Goal: Use online tool/utility: Utilize a website feature to perform a specific function

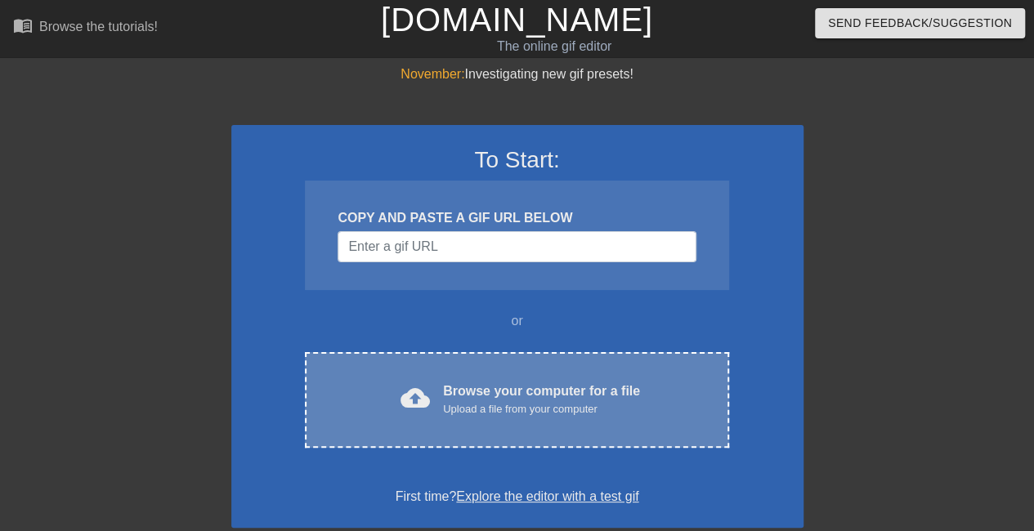
click at [535, 424] on div "cloud_upload Browse your computer for a file Upload a file from your computer C…" at bounding box center [516, 400] width 423 height 96
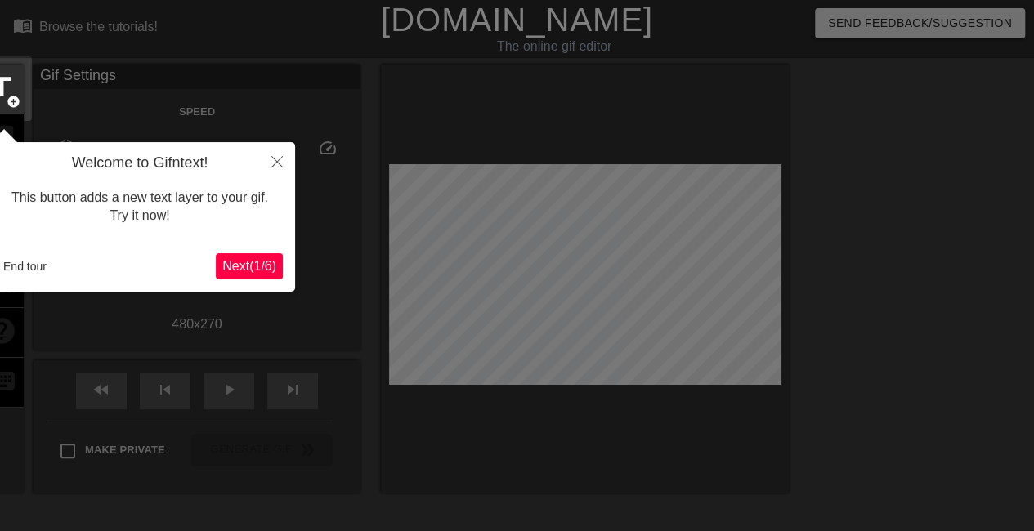
scroll to position [40, 0]
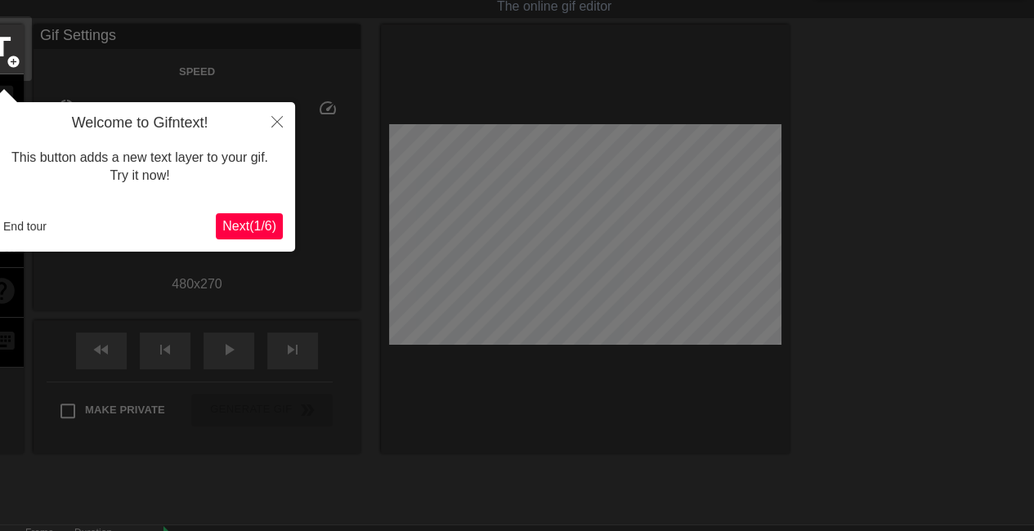
click at [262, 221] on span "Next ( 1 / 6 )" at bounding box center [249, 226] width 54 height 14
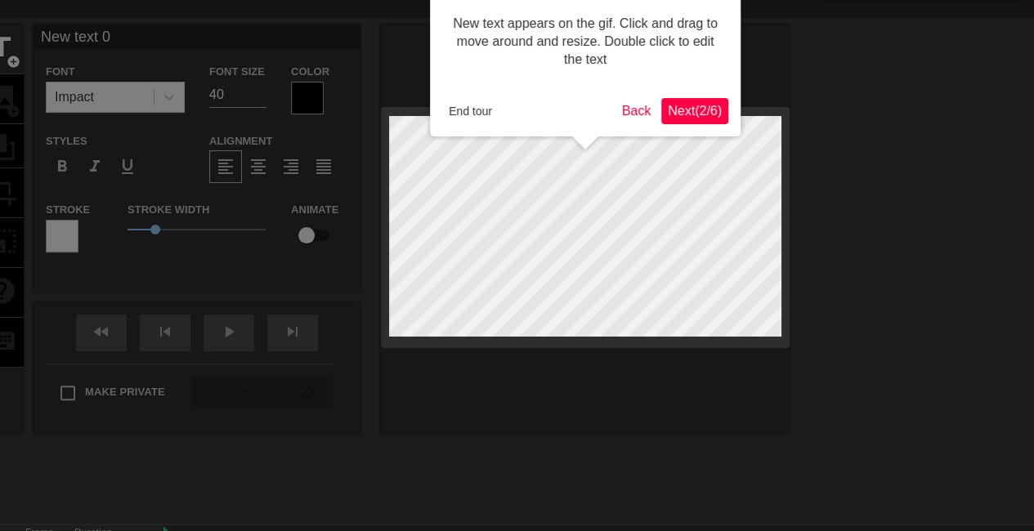
scroll to position [0, 0]
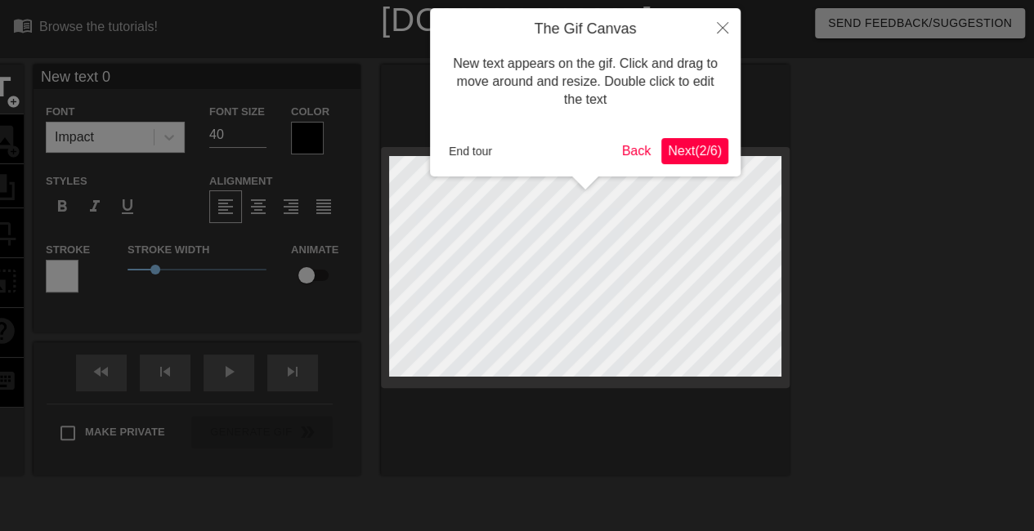
click at [696, 150] on span "Next ( 2 / 6 )" at bounding box center [695, 151] width 54 height 14
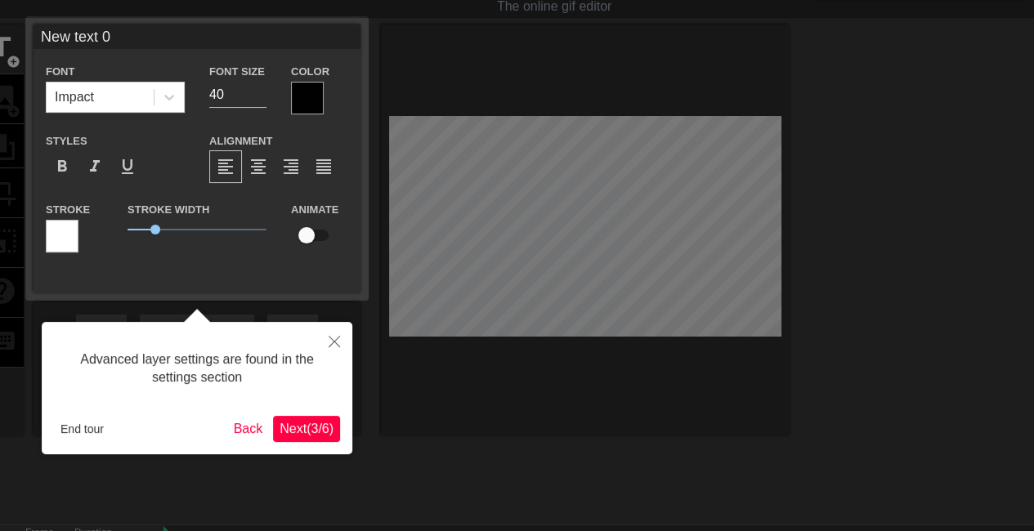
click at [298, 427] on span "Next ( 3 / 6 )" at bounding box center [307, 429] width 54 height 14
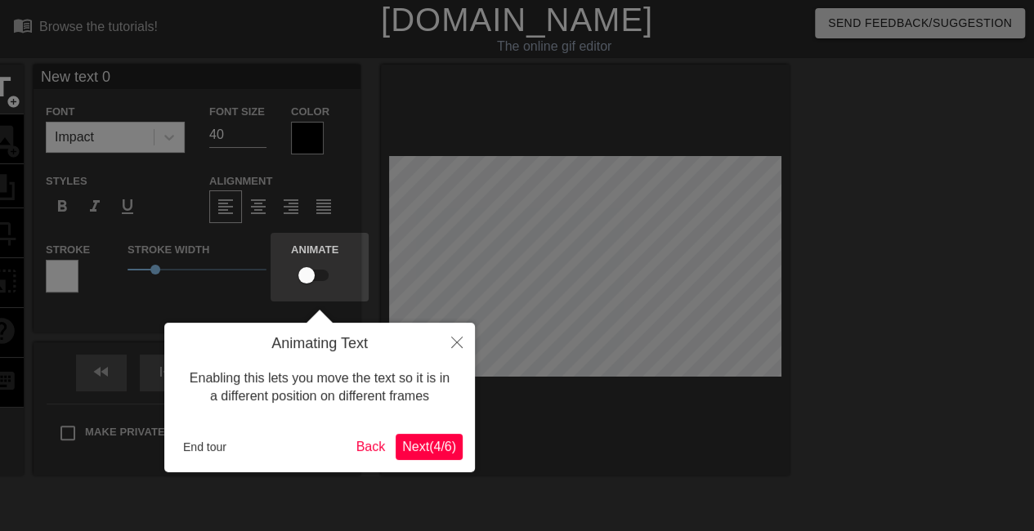
click at [422, 445] on span "Next ( 4 / 6 )" at bounding box center [429, 447] width 54 height 14
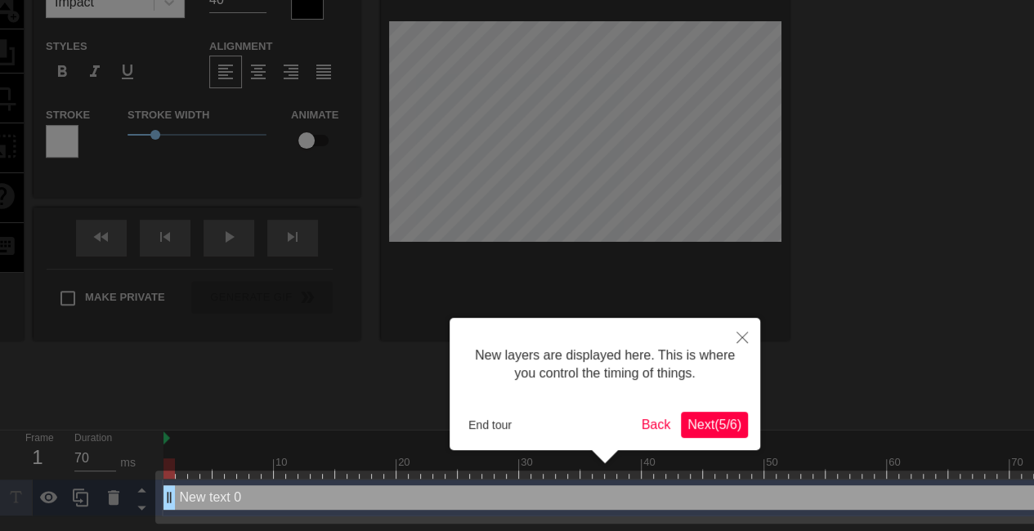
click at [714, 427] on span "Next ( 5 / 6 )" at bounding box center [714, 425] width 54 height 14
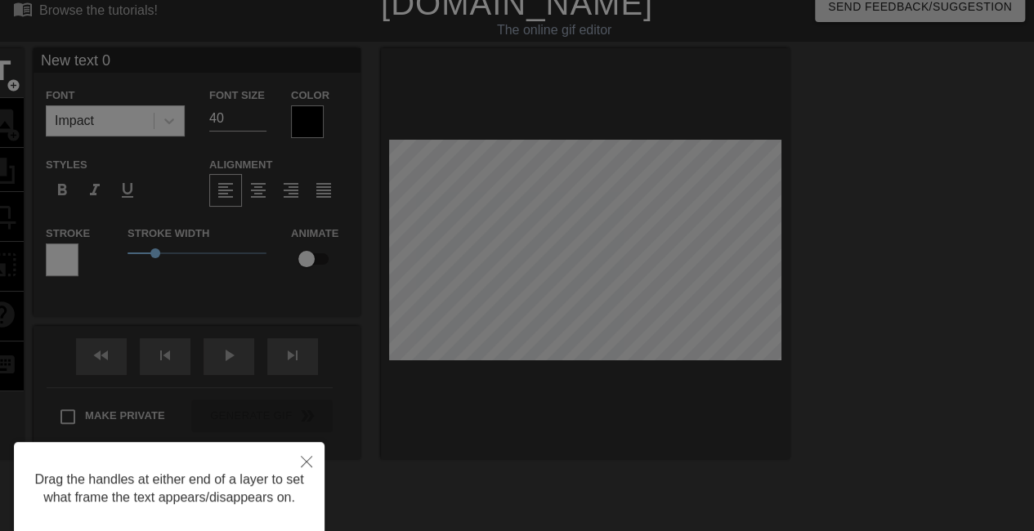
scroll to position [128, 0]
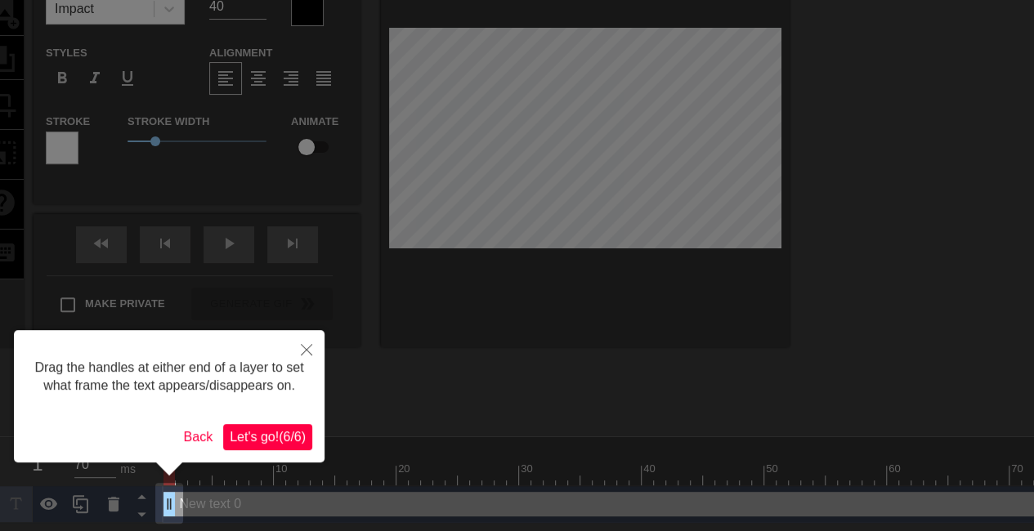
click at [278, 436] on span "Let's go! ( 6 / 6 )" at bounding box center [268, 437] width 76 height 14
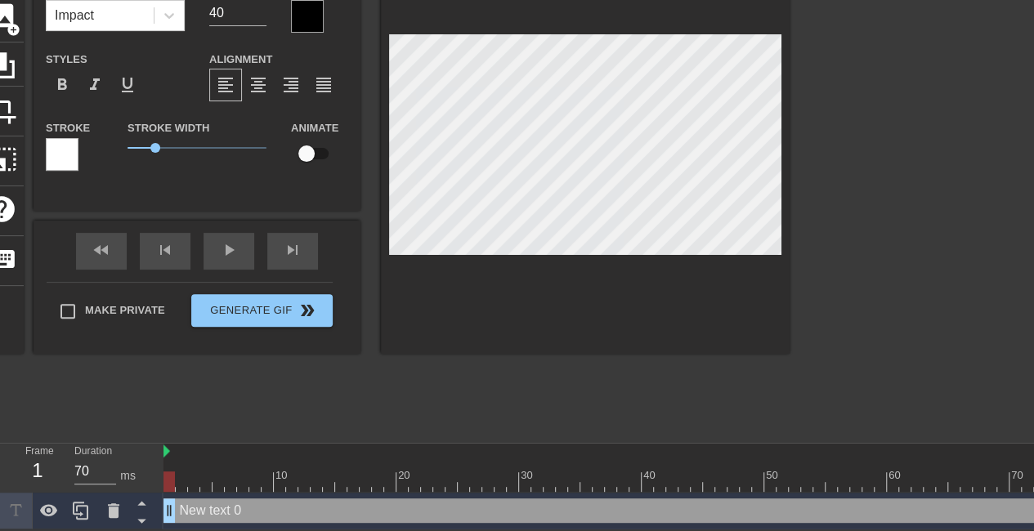
scroll to position [123, 0]
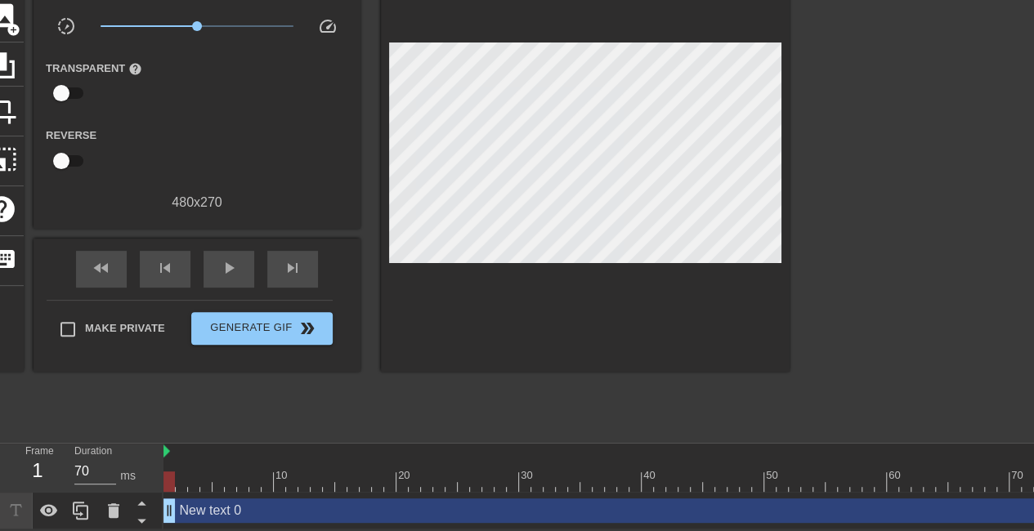
drag, startPoint x: 1033, startPoint y: 222, endPoint x: 1035, endPoint y: 180, distance: 41.7
click at [1033, 180] on html "menu_book Browse the tutorials! [DOMAIN_NAME] The online gif editor Send Feedba…" at bounding box center [517, 203] width 1034 height 651
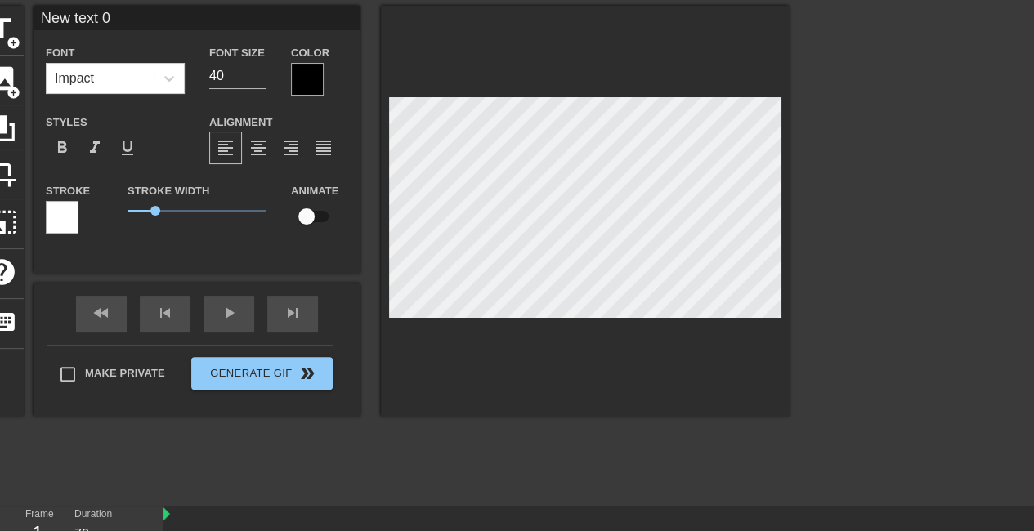
scroll to position [2, 2]
type input "E"
type textarea "E"
type input "Em"
type textarea "Em"
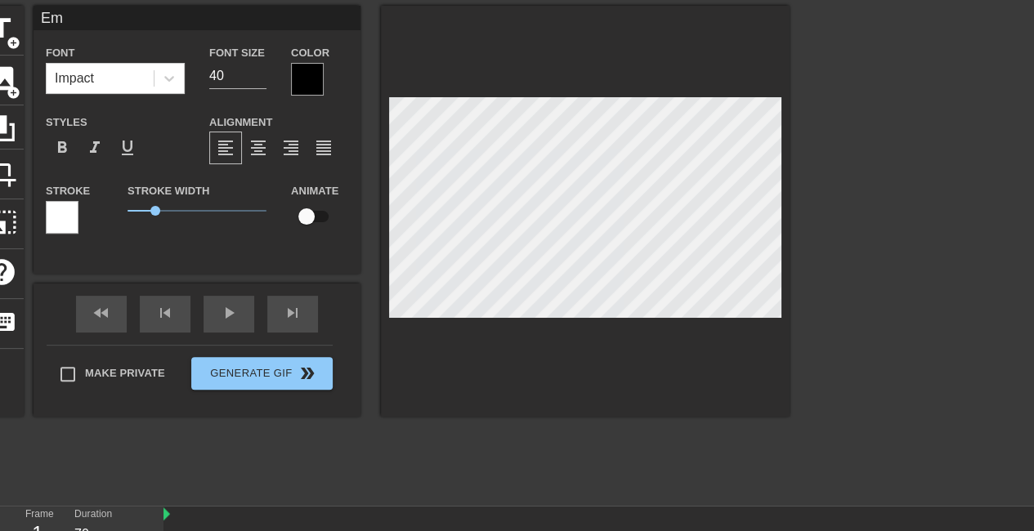
type input "E"
type textarea "E"
type input "e"
type textarea "e"
type input "em"
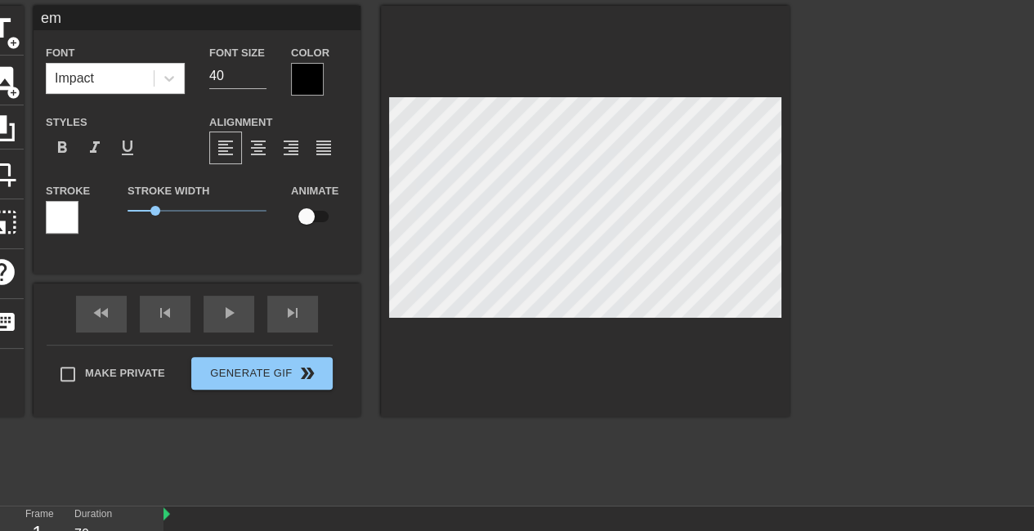
type textarea "em"
type input "emb"
type textarea "emb"
type input "emba"
type textarea "emba"
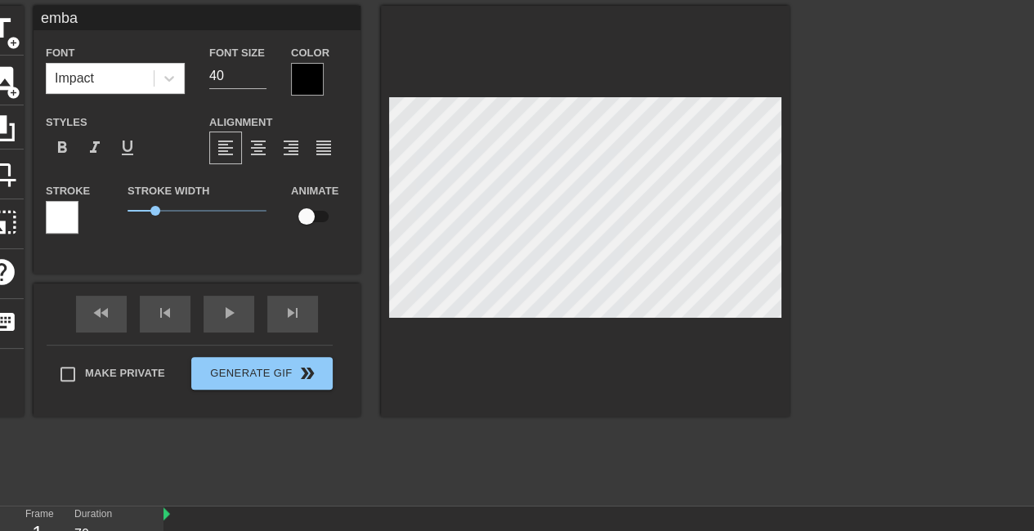
type input "embar"
type textarea "embar"
type input "embark"
type textarea "embark"
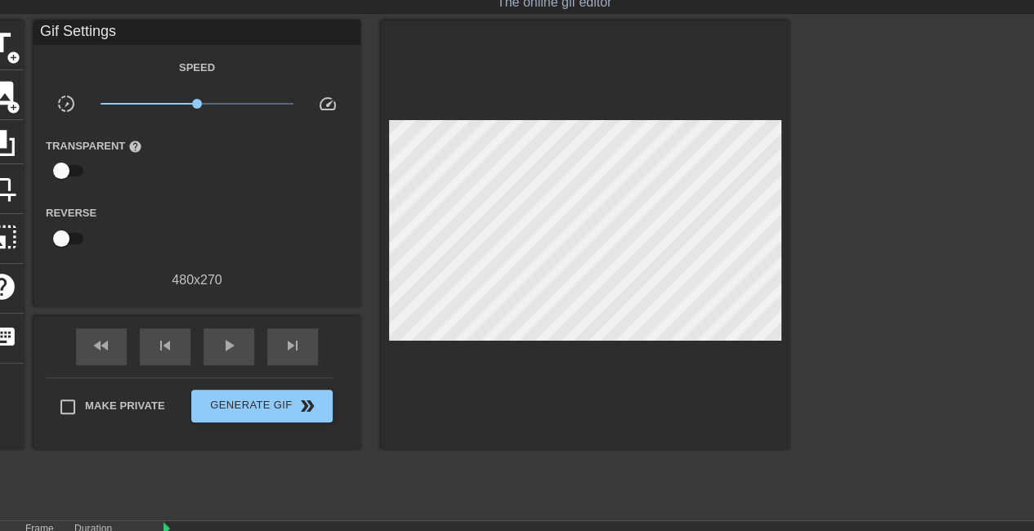
scroll to position [0, 0]
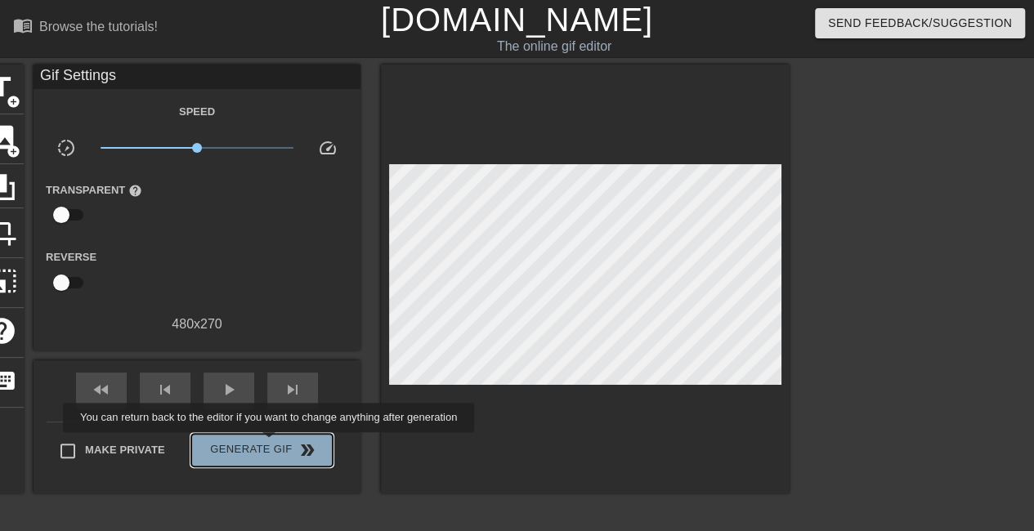
click at [271, 444] on span "Generate Gif double_arrow" at bounding box center [262, 451] width 128 height 20
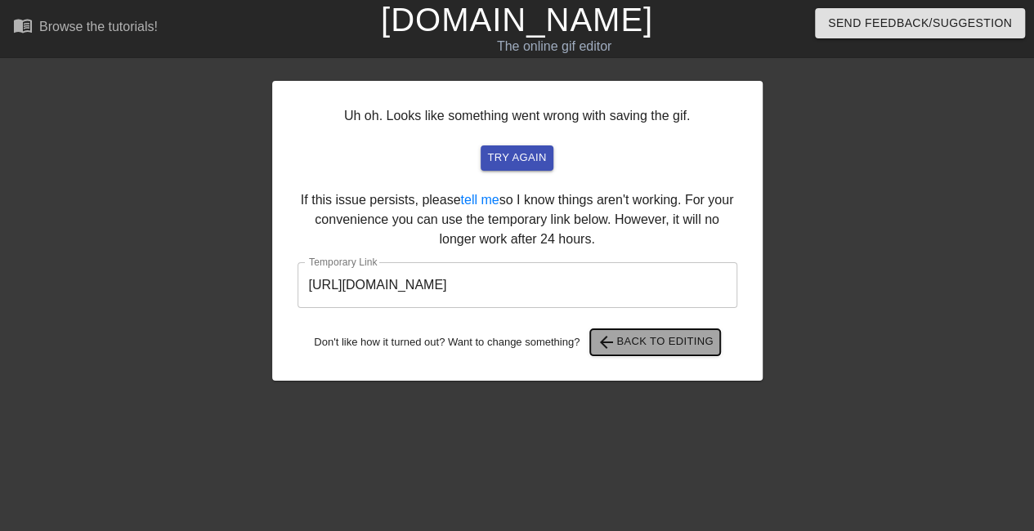
click at [633, 346] on span "arrow_back Back to Editing" at bounding box center [655, 343] width 117 height 20
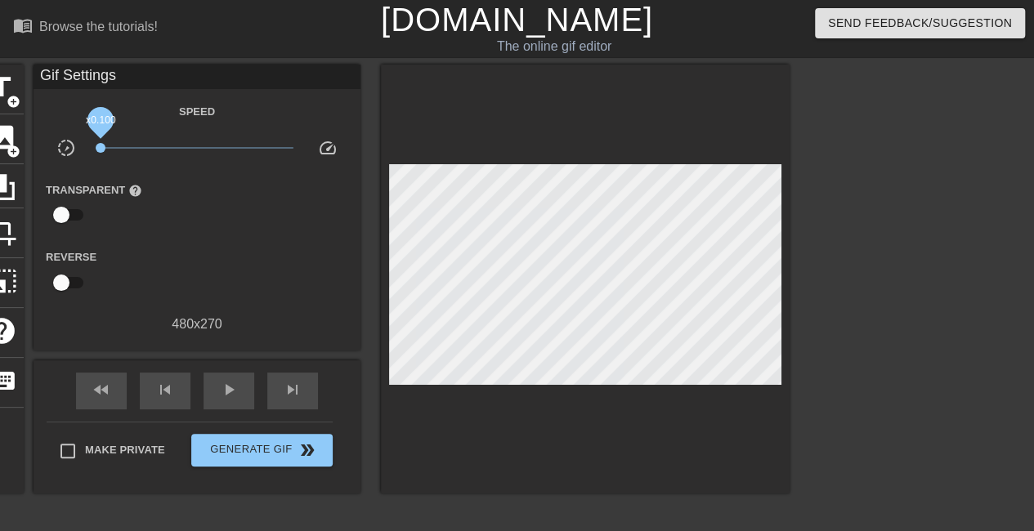
drag, startPoint x: 195, startPoint y: 148, endPoint x: 96, endPoint y: 148, distance: 99.7
click at [96, 148] on span "x0.100" at bounding box center [101, 148] width 10 height 10
drag, startPoint x: 103, startPoint y: 146, endPoint x: 275, endPoint y: 153, distance: 171.8
click at [275, 153] on span "x6.38" at bounding box center [275, 148] width 10 height 10
click at [70, 211] on input "checkbox" at bounding box center [61, 214] width 93 height 31
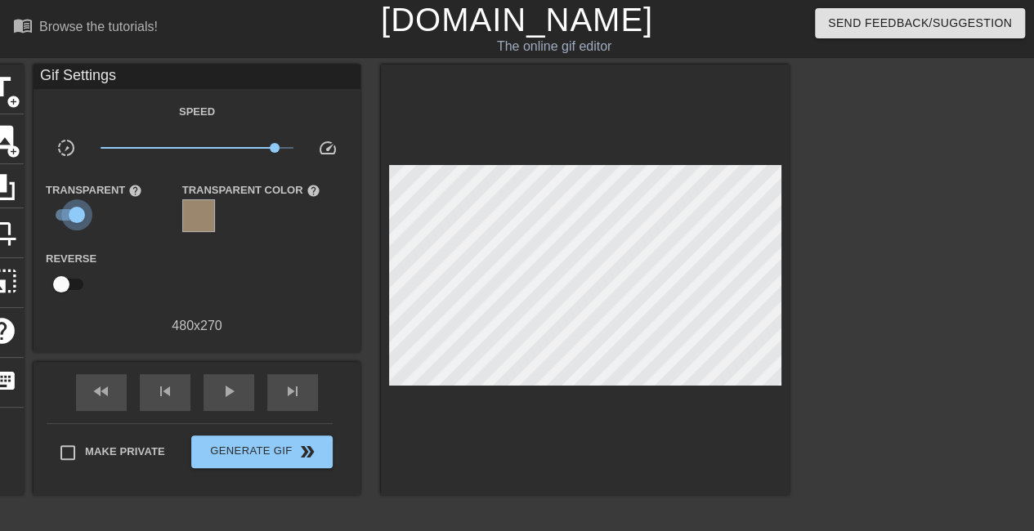
click at [70, 211] on input "checkbox" at bounding box center [76, 214] width 93 height 31
click at [68, 212] on input "checkbox" at bounding box center [76, 214] width 93 height 31
checkbox input "false"
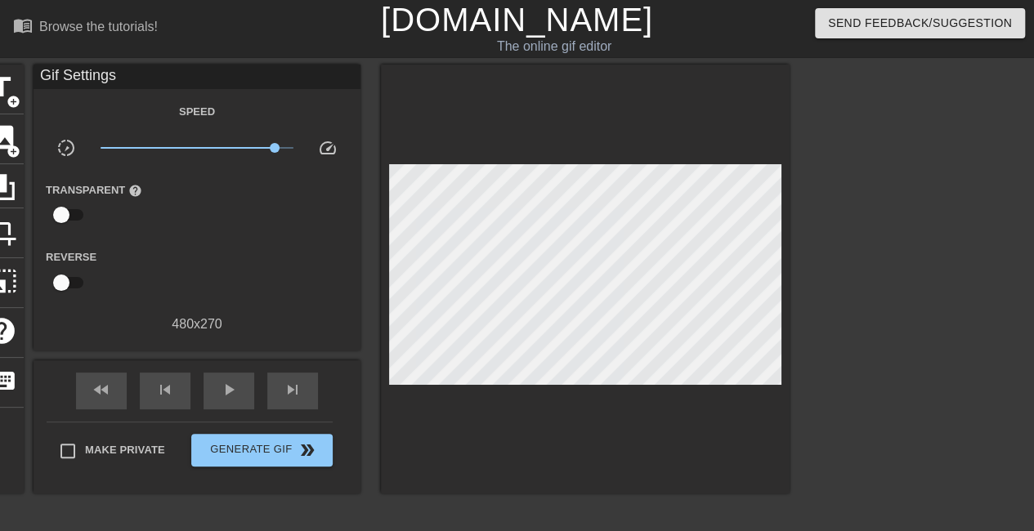
click at [62, 280] on input "checkbox" at bounding box center [61, 282] width 93 height 31
click at [62, 280] on input "checkbox" at bounding box center [76, 282] width 93 height 31
click at [62, 280] on input "checkbox" at bounding box center [61, 282] width 93 height 31
checkbox input "true"
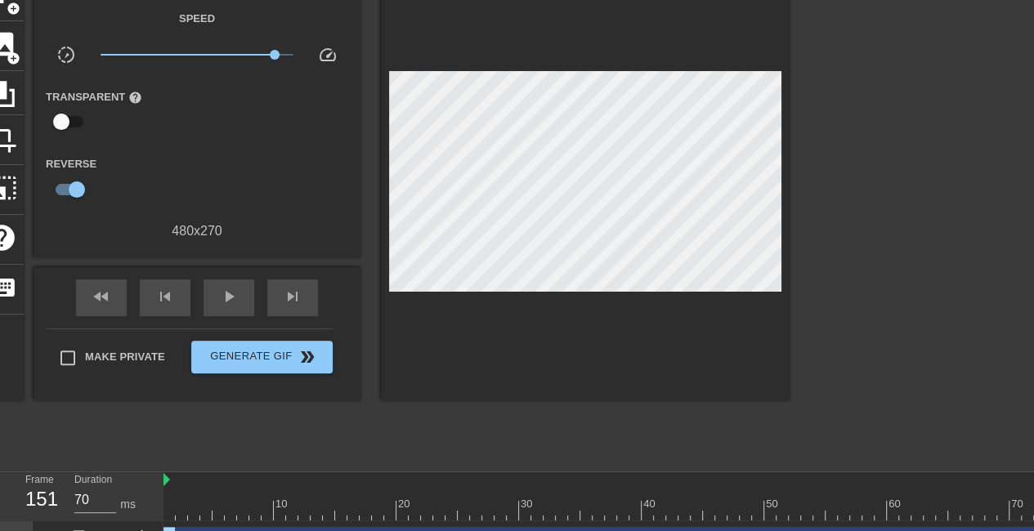
scroll to position [97, 0]
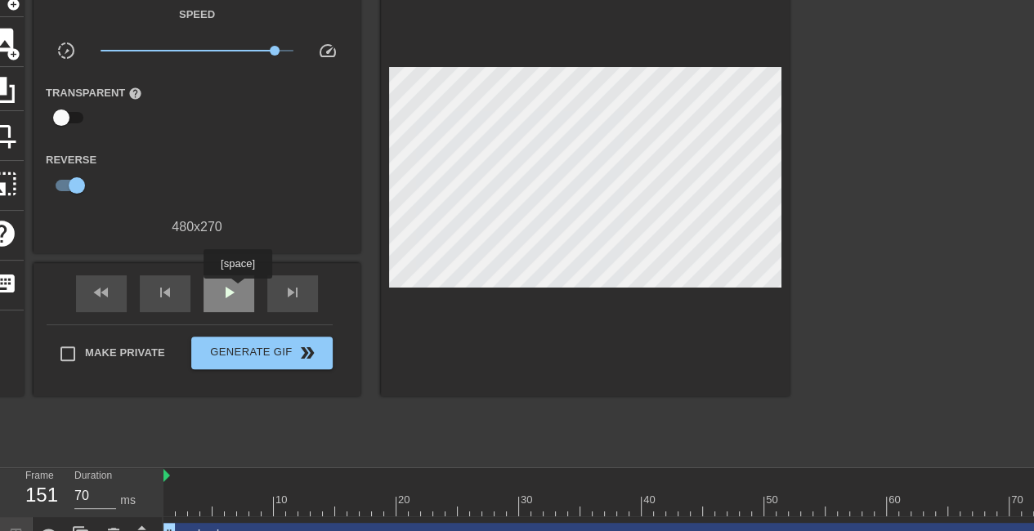
click at [237, 291] on span "play_arrow" at bounding box center [229, 293] width 20 height 20
click at [95, 298] on span "fast_rewind" at bounding box center [102, 293] width 20 height 20
type input "70"
click at [222, 294] on span "pause" at bounding box center [229, 293] width 20 height 20
click at [4, 83] on icon at bounding box center [2, 90] width 26 height 26
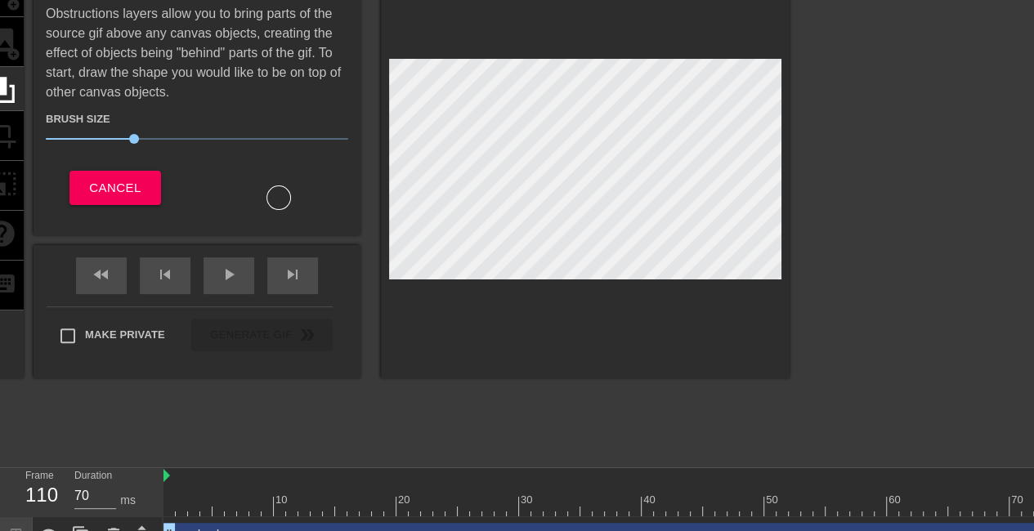
click at [5, 126] on div "title add_circle image add_circle crop photo_size_select_large help keyboard" at bounding box center [2, 172] width 44 height 411
click at [95, 184] on span "Cancel" at bounding box center [114, 187] width 51 height 21
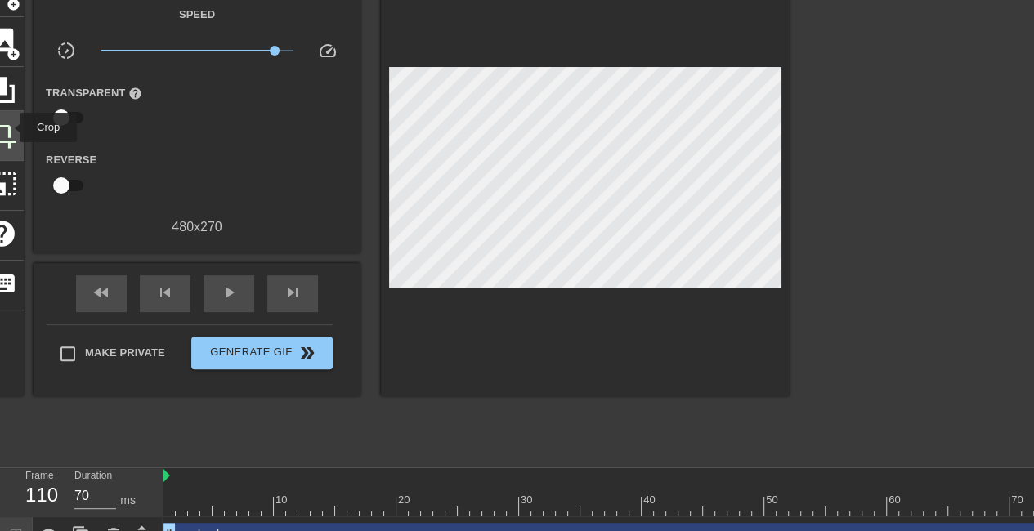
click at [9, 128] on span "crop" at bounding box center [1, 134] width 31 height 31
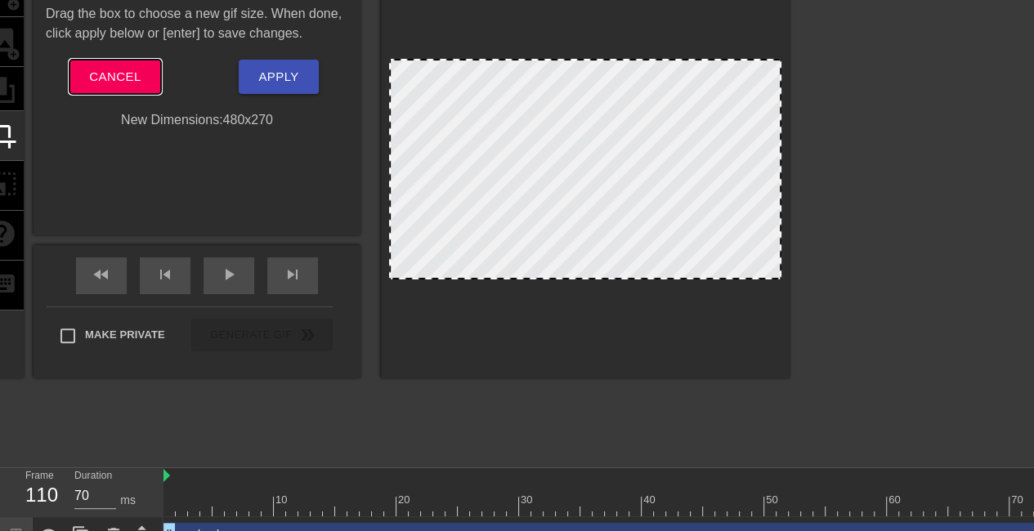
click at [111, 79] on span "Cancel" at bounding box center [114, 76] width 51 height 21
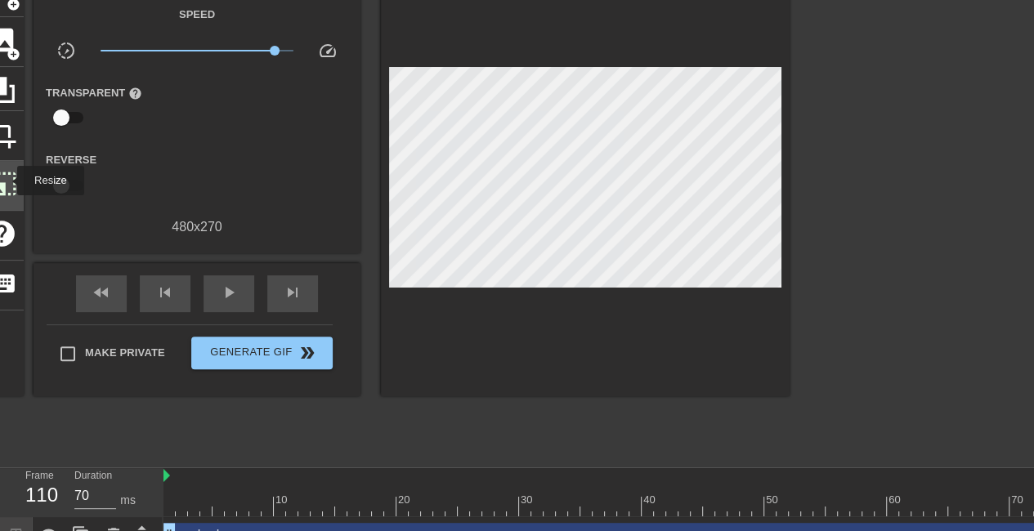
click at [7, 181] on span "photo_size_select_large" at bounding box center [1, 183] width 31 height 31
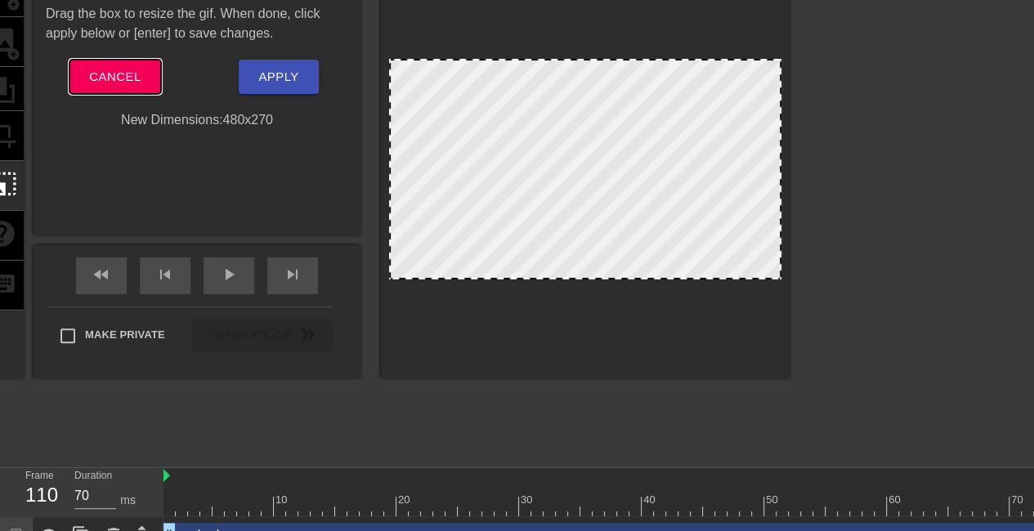
click at [110, 80] on span "Cancel" at bounding box center [114, 76] width 51 height 21
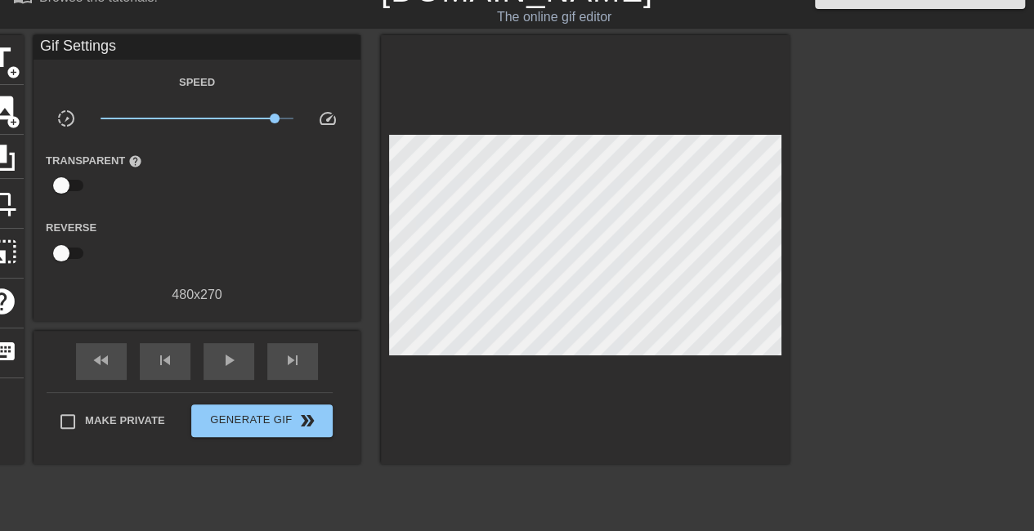
scroll to position [21, 0]
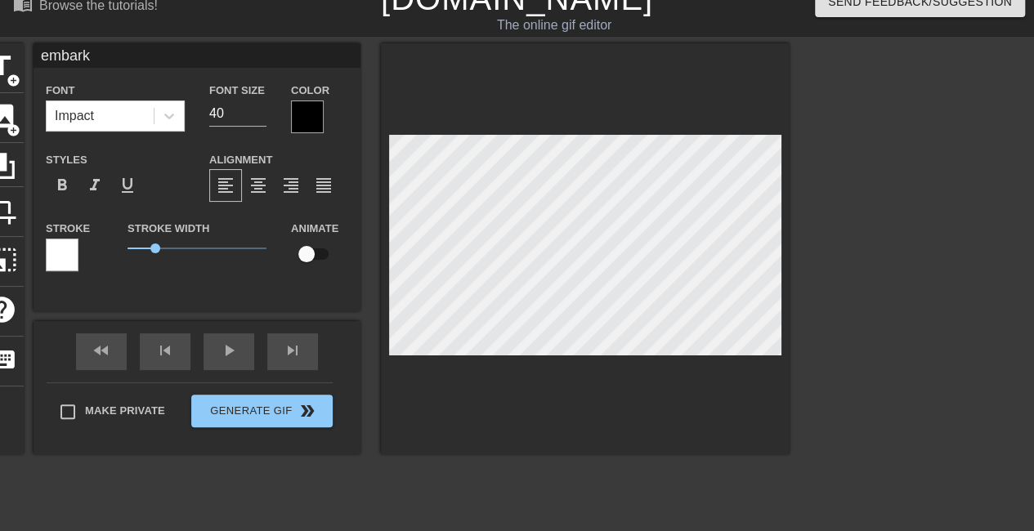
click at [317, 257] on input "checkbox" at bounding box center [306, 254] width 93 height 31
checkbox input "true"
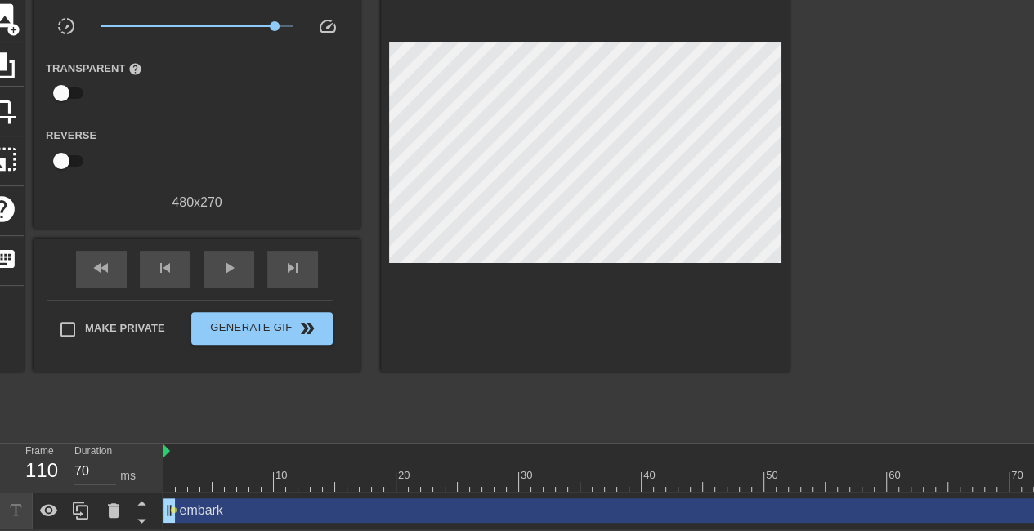
scroll to position [110, 0]
